Goal: Transaction & Acquisition: Purchase product/service

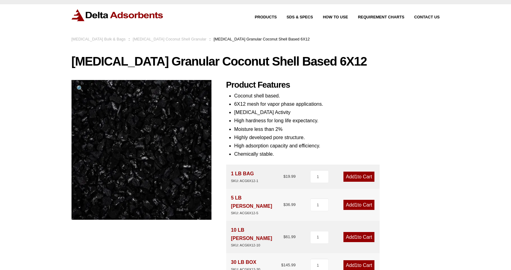
click at [362, 200] on link "Add 1 to Cart" at bounding box center [359, 205] width 31 height 10
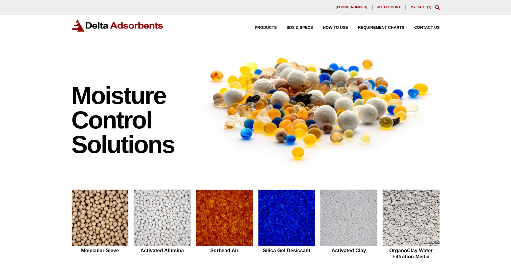
click at [421, 5] on link "My Cart ( 1 )" at bounding box center [421, 7] width 21 height 4
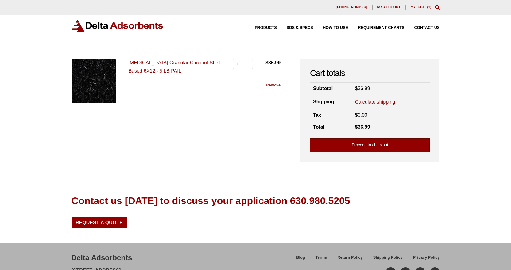
click at [338, 143] on link "Proceed to checkout" at bounding box center [370, 145] width 120 height 14
